Goal: Register for event/course

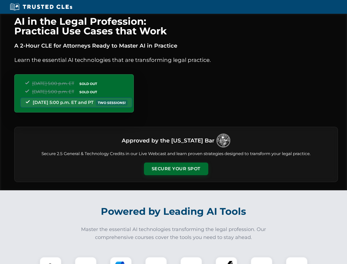
click at [176, 169] on button "Secure Your Spot" at bounding box center [176, 168] width 64 height 13
click at [51, 260] on img at bounding box center [51, 267] width 16 height 16
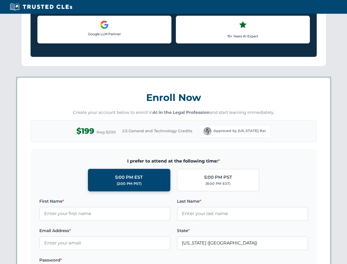
click at [121, 260] on label "Password *" at bounding box center [104, 259] width 131 height 7
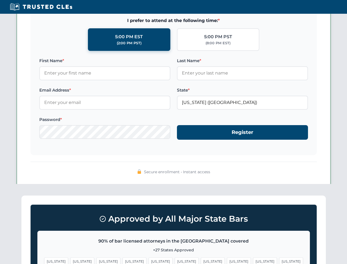
click at [253, 260] on span "[US_STATE]" at bounding box center [265, 261] width 24 height 8
